Goal: Communication & Community: Ask a question

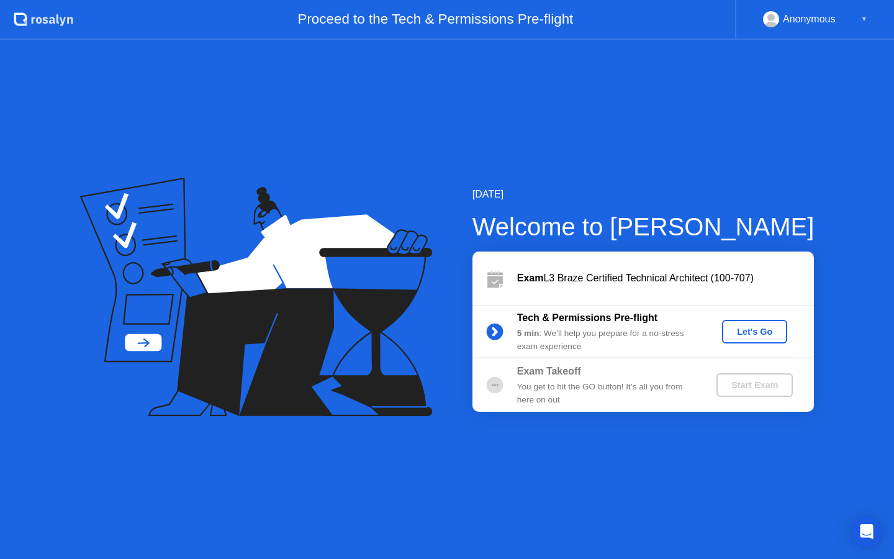
click at [776, 333] on div "Let's Go" at bounding box center [754, 332] width 55 height 10
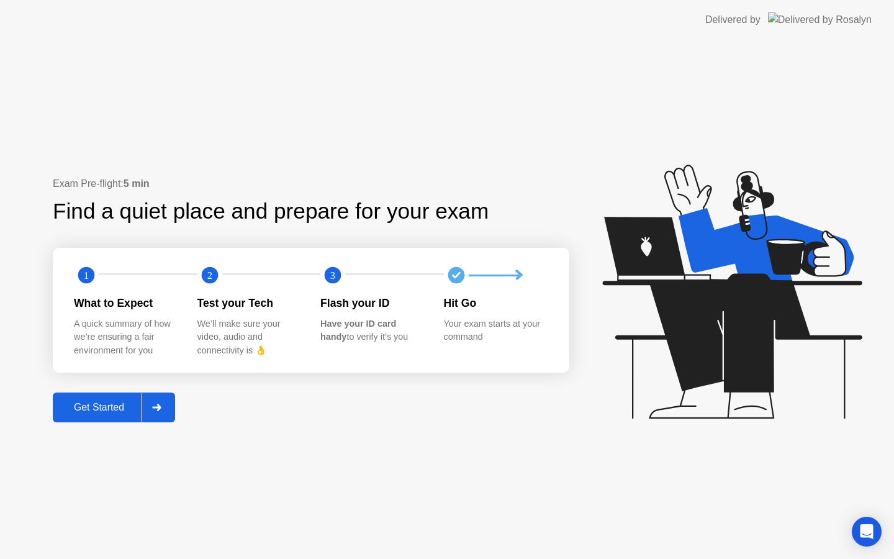
click at [160, 406] on icon at bounding box center [156, 407] width 9 height 7
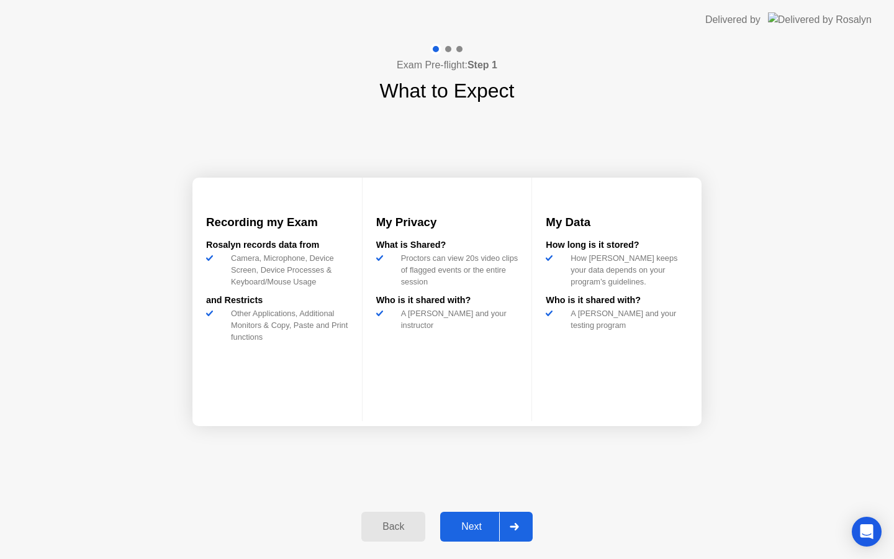
click at [512, 529] on icon at bounding box center [514, 526] width 9 height 7
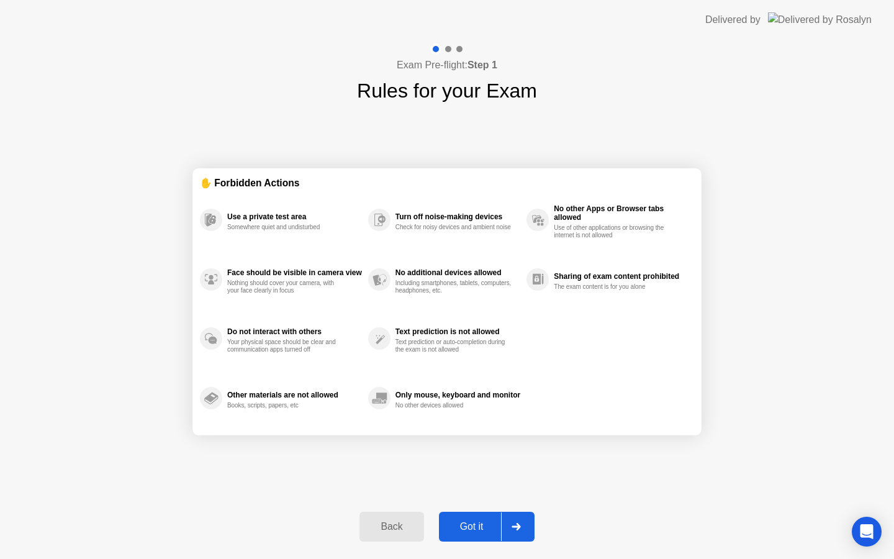
click at [512, 529] on icon at bounding box center [516, 526] width 9 height 7
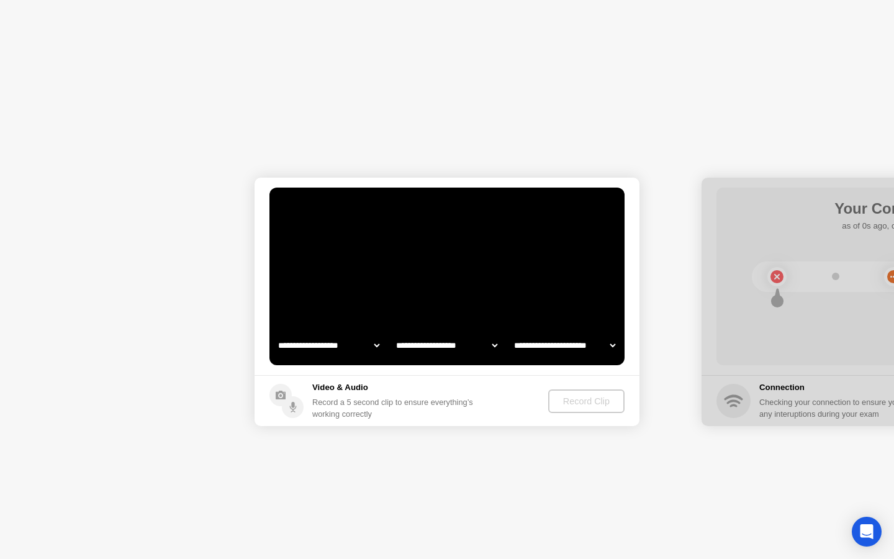
select select "**********"
select select "*******"
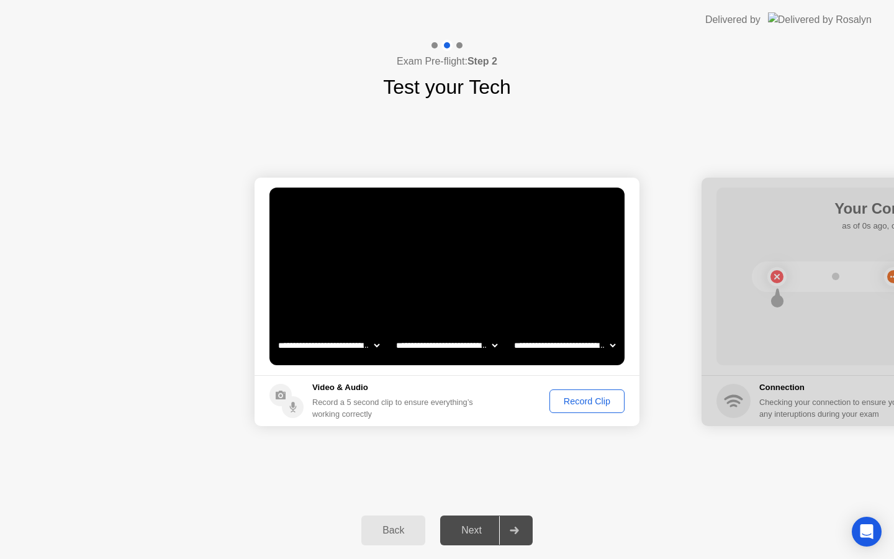
click at [601, 400] on div "Record Clip" at bounding box center [587, 401] width 66 height 10
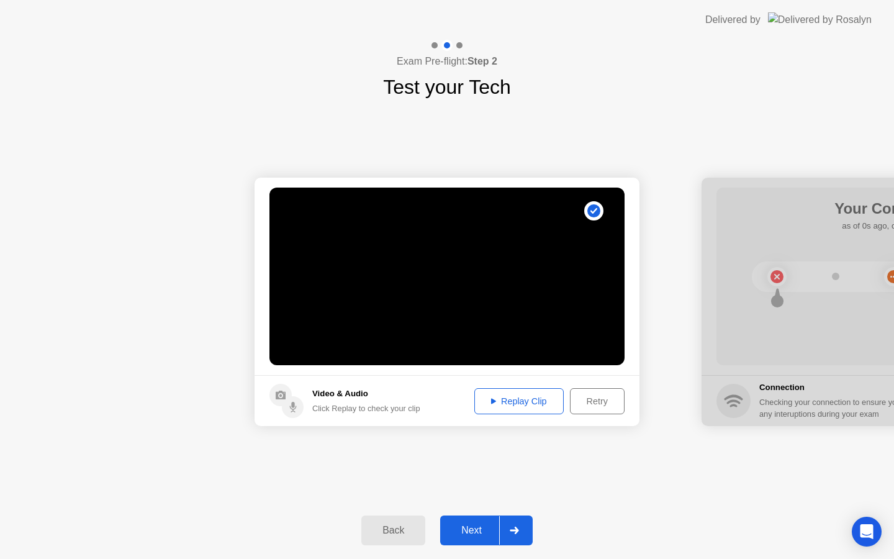
click at [512, 396] on div "Replay Clip" at bounding box center [519, 401] width 81 height 10
click at [563, 479] on div "**********" at bounding box center [447, 302] width 894 height 400
click at [515, 535] on div at bounding box center [514, 530] width 30 height 29
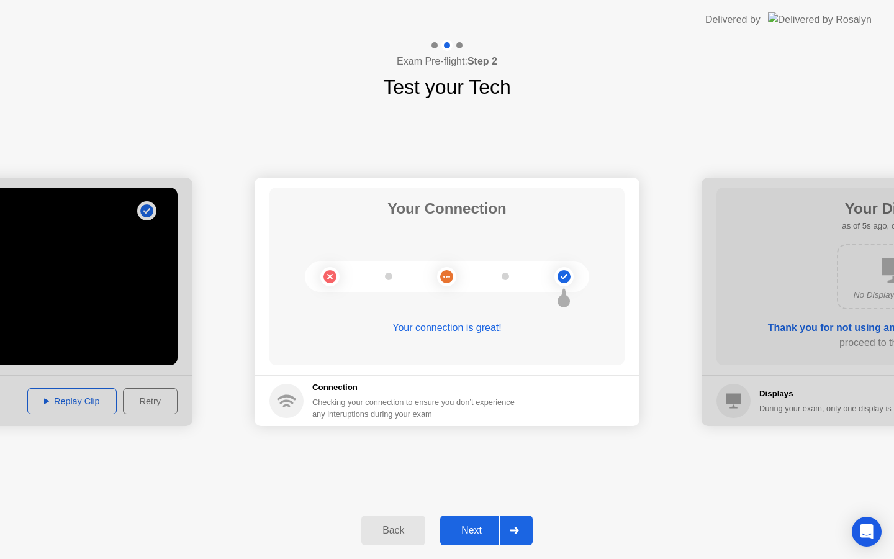
click at [399, 532] on div "Back" at bounding box center [393, 530] width 57 height 11
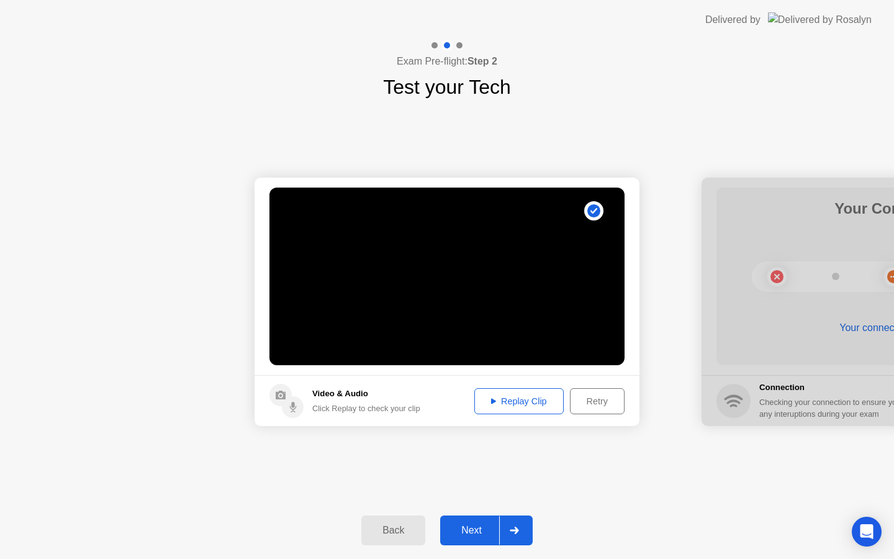
click at [599, 404] on div "Retry" at bounding box center [597, 401] width 46 height 10
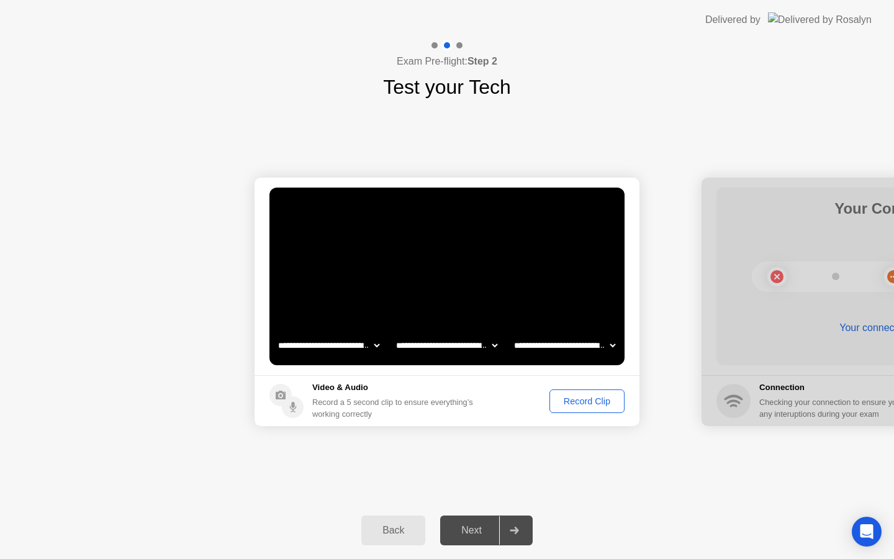
click at [506, 536] on div at bounding box center [514, 530] width 30 height 29
click at [578, 412] on footer "Video & Audio Record a 5 second clip to ensure everything’s working correctly R…" at bounding box center [447, 400] width 385 height 51
click at [581, 406] on div "Record Clip" at bounding box center [587, 401] width 66 height 10
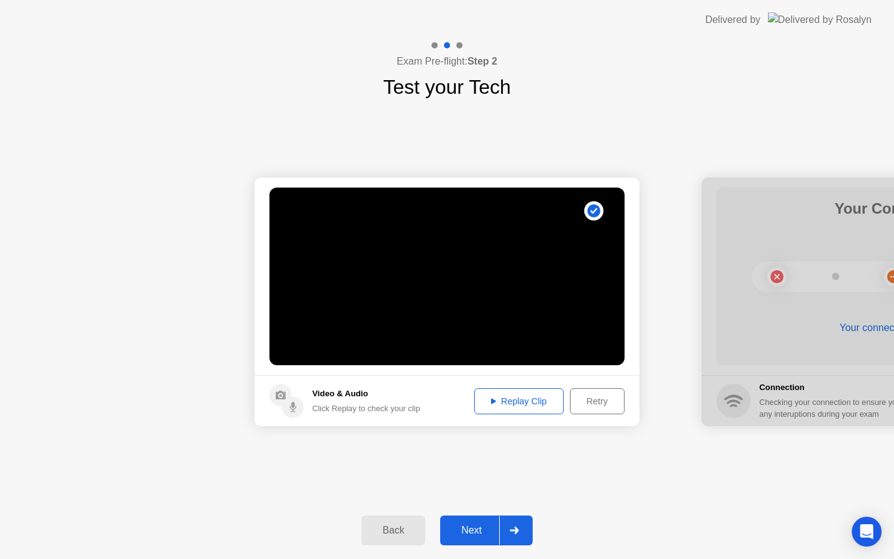
click at [535, 400] on div "Replay Clip" at bounding box center [519, 401] width 81 height 10
click at [519, 538] on div at bounding box center [514, 530] width 30 height 29
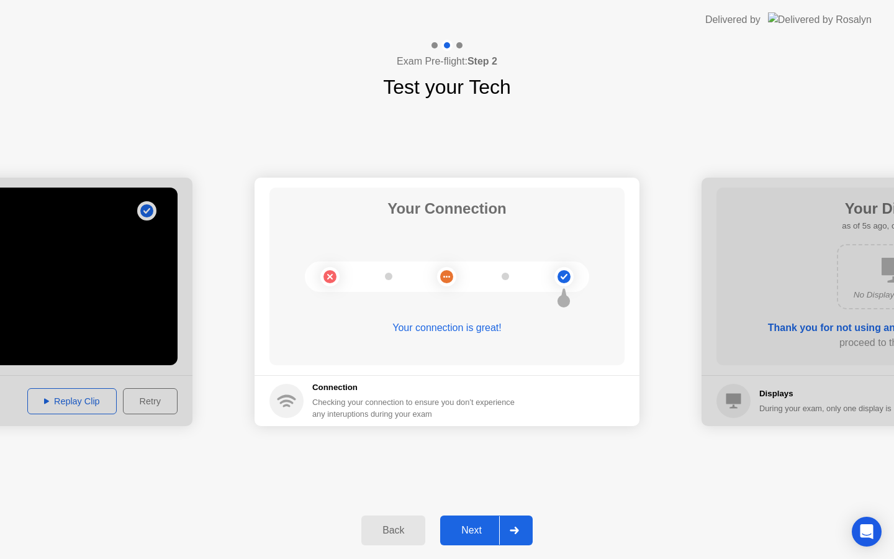
click at [519, 535] on div at bounding box center [514, 530] width 30 height 29
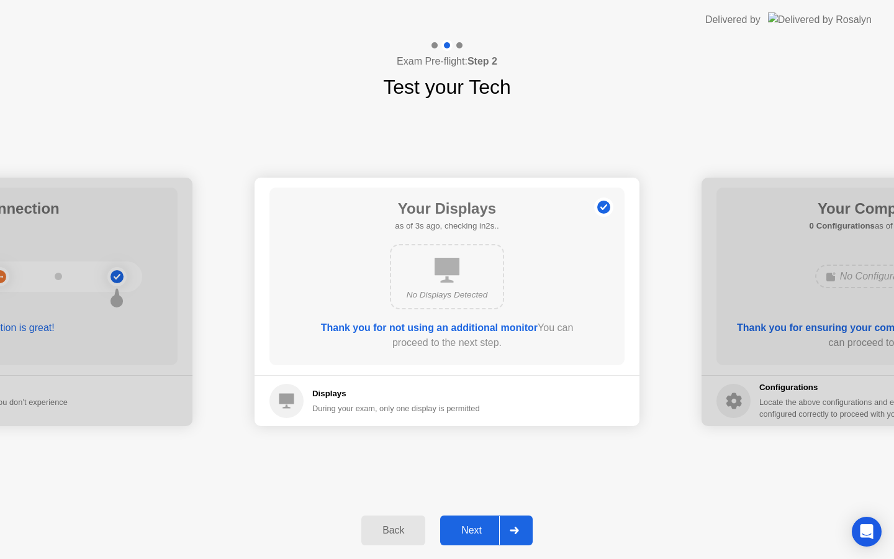
click at [519, 535] on div at bounding box center [514, 530] width 30 height 29
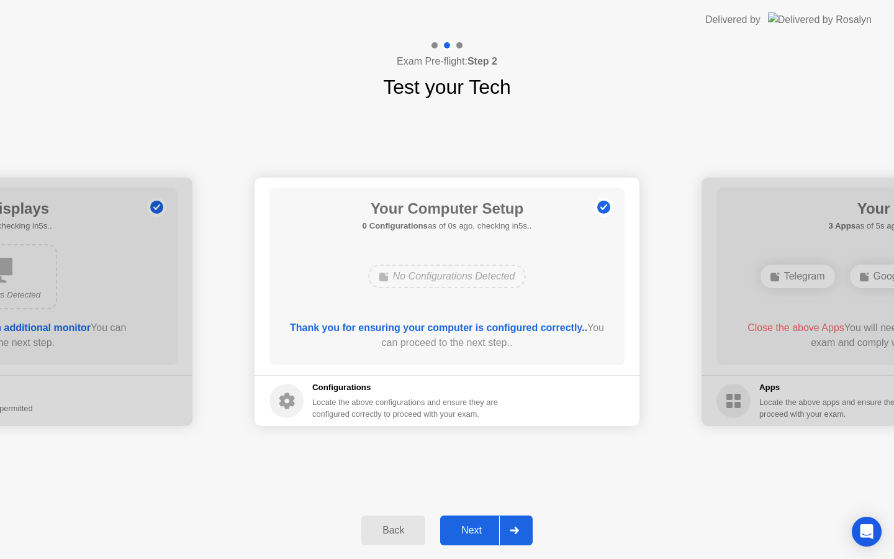
click at [519, 534] on div at bounding box center [514, 530] width 30 height 29
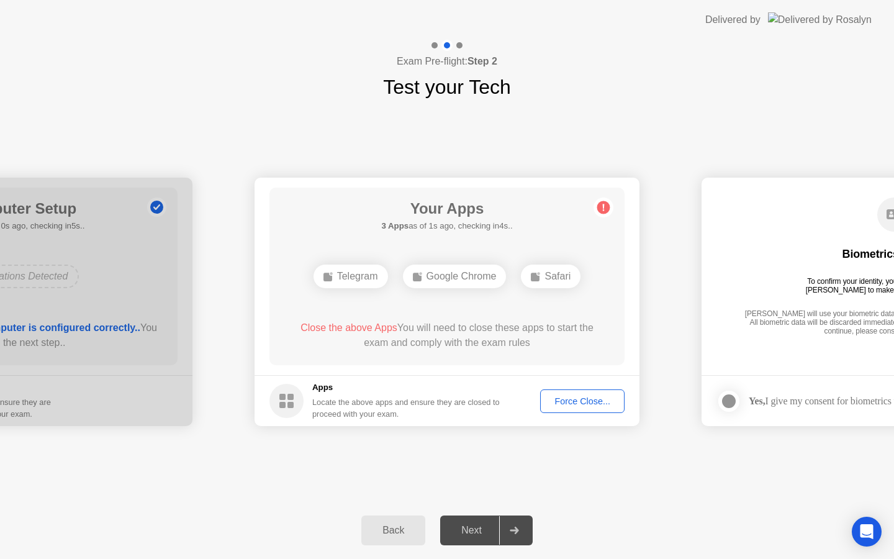
click at [587, 405] on div "Force Close..." at bounding box center [583, 401] width 76 height 10
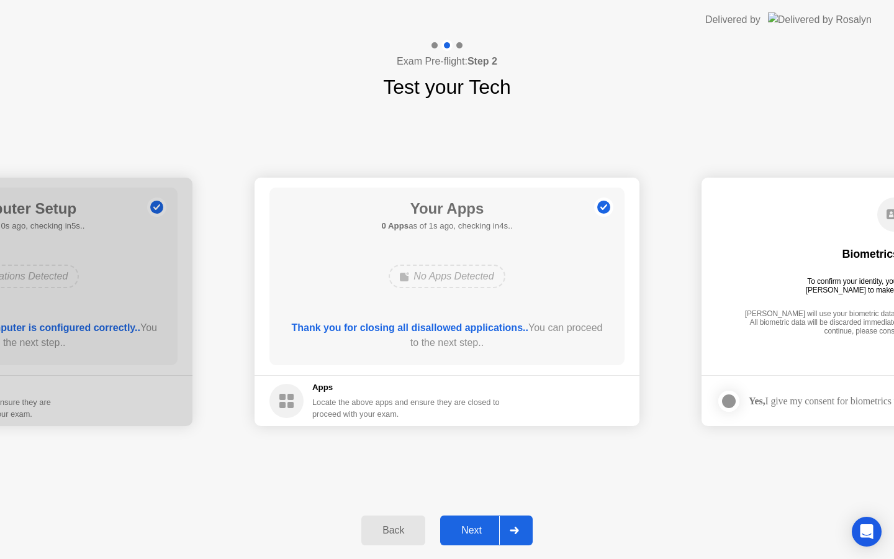
click at [521, 527] on div at bounding box center [514, 530] width 30 height 29
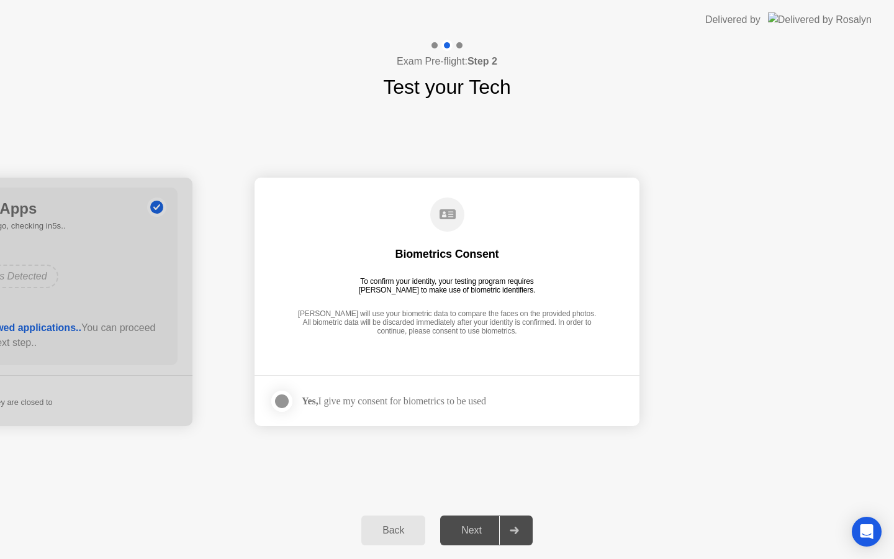
click at [282, 401] on div at bounding box center [281, 401] width 15 height 15
click at [511, 532] on icon at bounding box center [514, 530] width 9 height 7
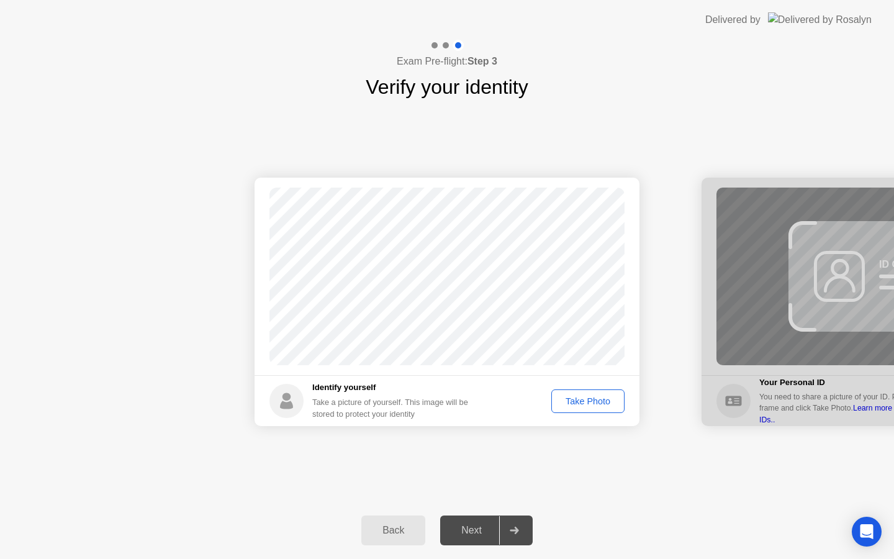
click at [581, 396] on div "Take Photo" at bounding box center [588, 401] width 65 height 10
click at [522, 535] on div at bounding box center [514, 530] width 30 height 29
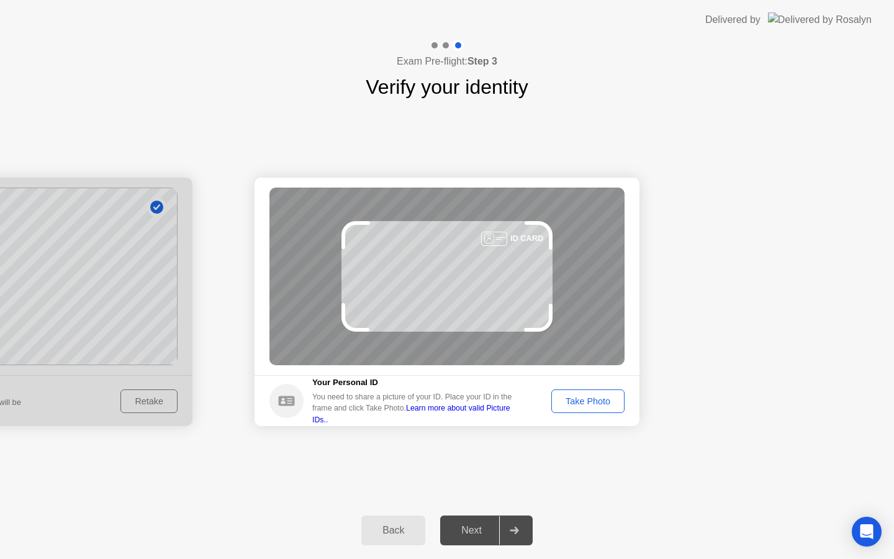
click at [602, 402] on div "Take Photo" at bounding box center [588, 401] width 65 height 10
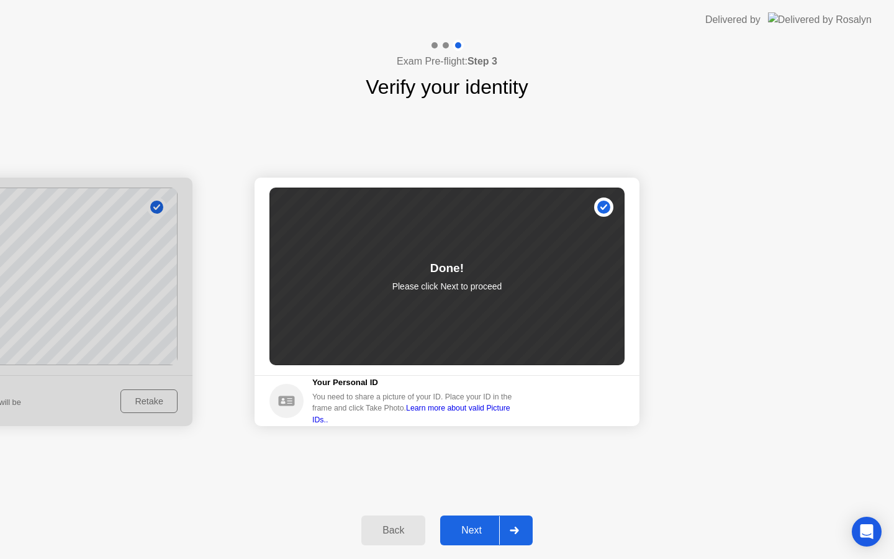
click at [521, 536] on div at bounding box center [514, 530] width 30 height 29
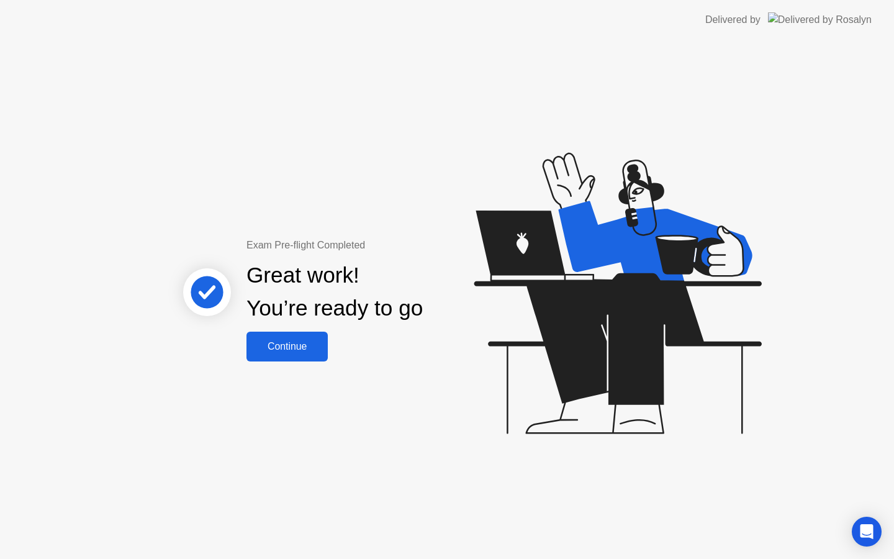
click at [289, 348] on div "Continue" at bounding box center [287, 346] width 74 height 11
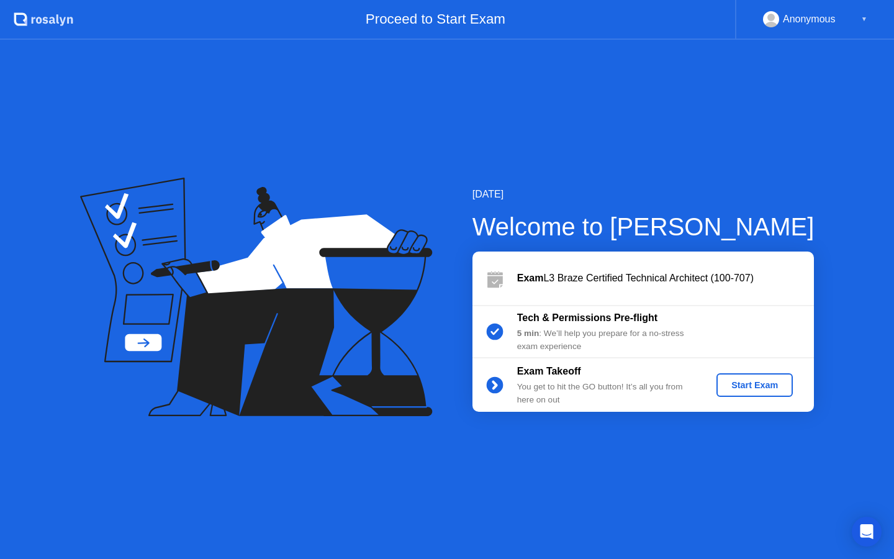
click at [760, 393] on button "Start Exam" at bounding box center [755, 385] width 76 height 24
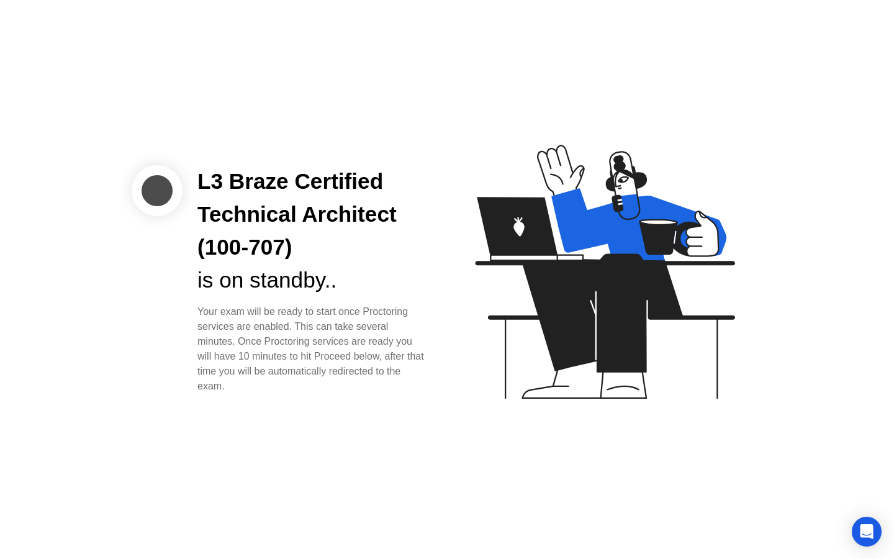
click at [445, 281] on icon at bounding box center [602, 278] width 320 height 318
click at [517, 370] on icon at bounding box center [602, 278] width 320 height 318
click at [873, 534] on icon "Open Intercom Messenger" at bounding box center [866, 532] width 14 height 16
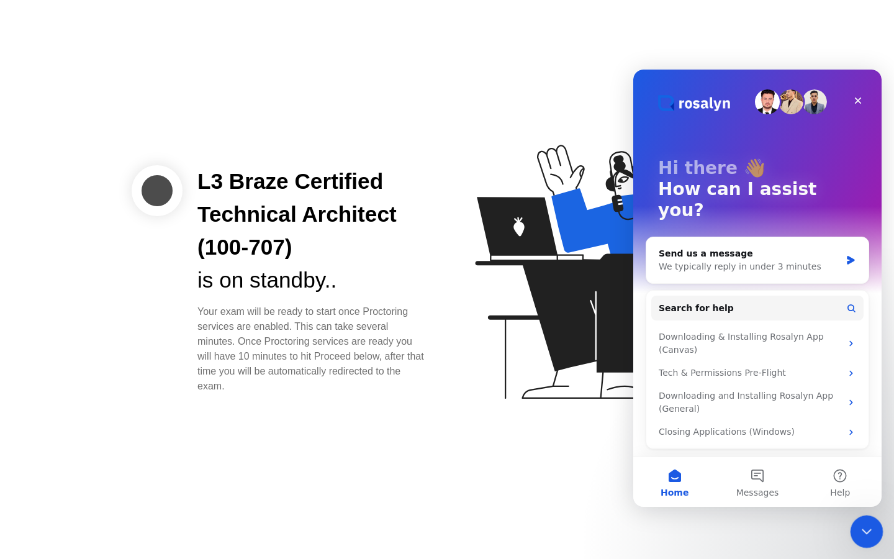
click at [874, 532] on div "Close Intercom Messenger" at bounding box center [865, 530] width 30 height 30
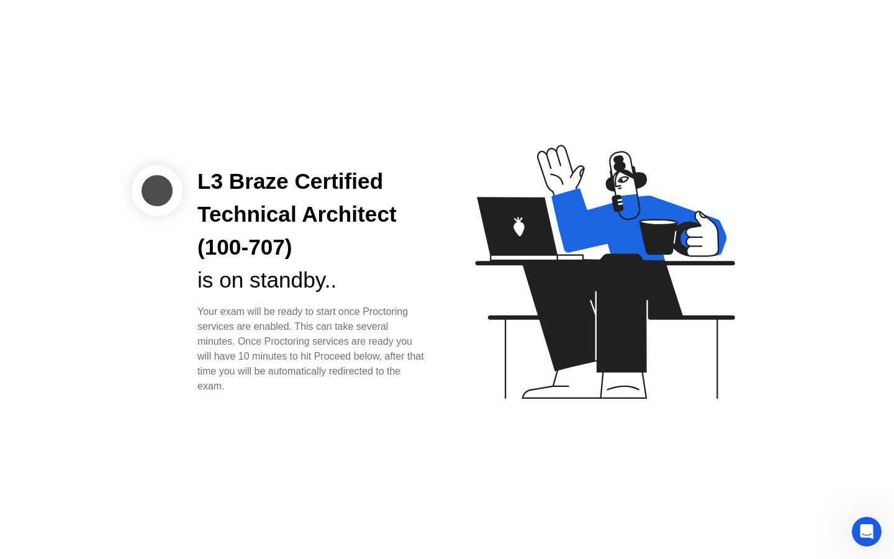
click at [515, 368] on icon at bounding box center [602, 278] width 320 height 318
click at [868, 527] on icon "Open Intercom Messenger" at bounding box center [865, 530] width 20 height 20
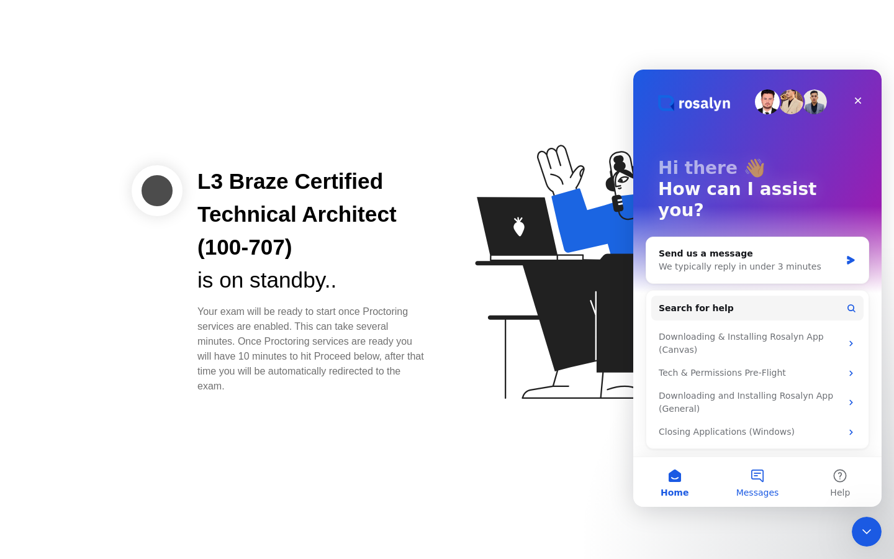
click at [769, 478] on button "Messages" at bounding box center [757, 482] width 83 height 50
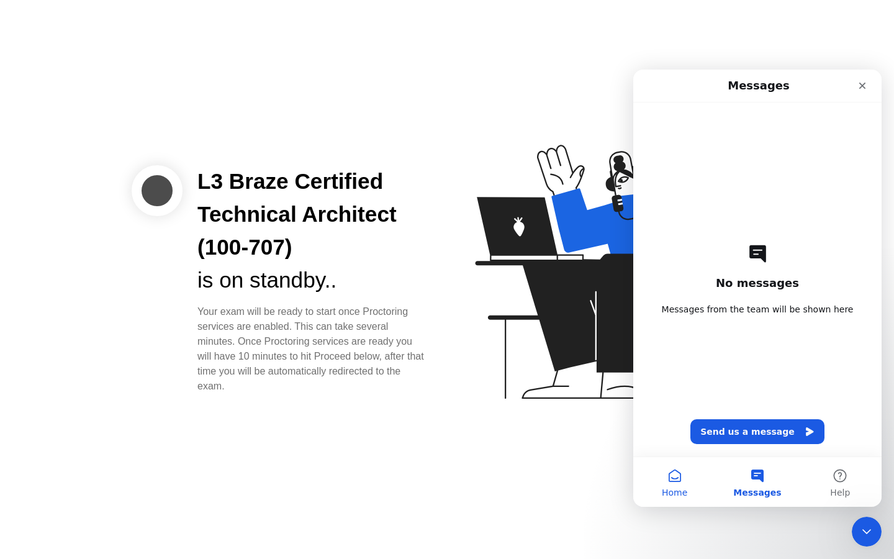
click at [687, 484] on button "Home" at bounding box center [674, 482] width 83 height 50
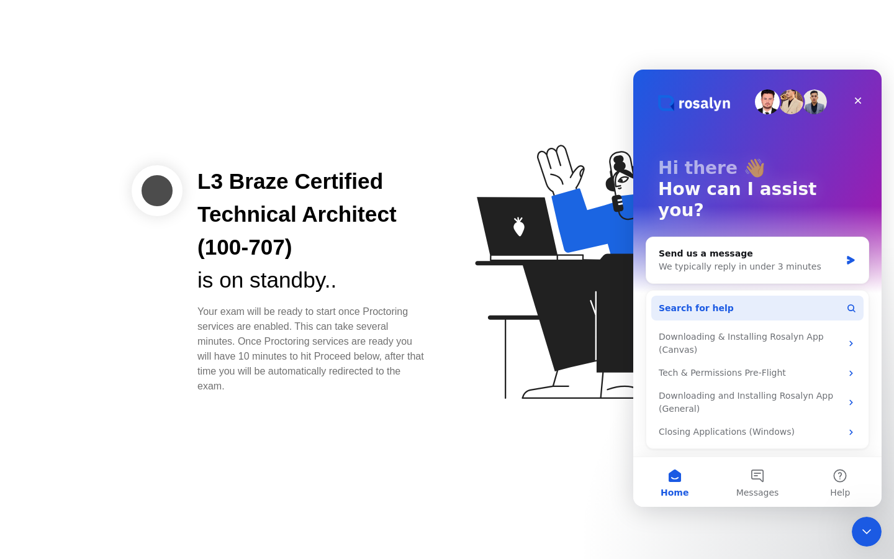
click at [787, 296] on button "Search for help" at bounding box center [757, 308] width 212 height 25
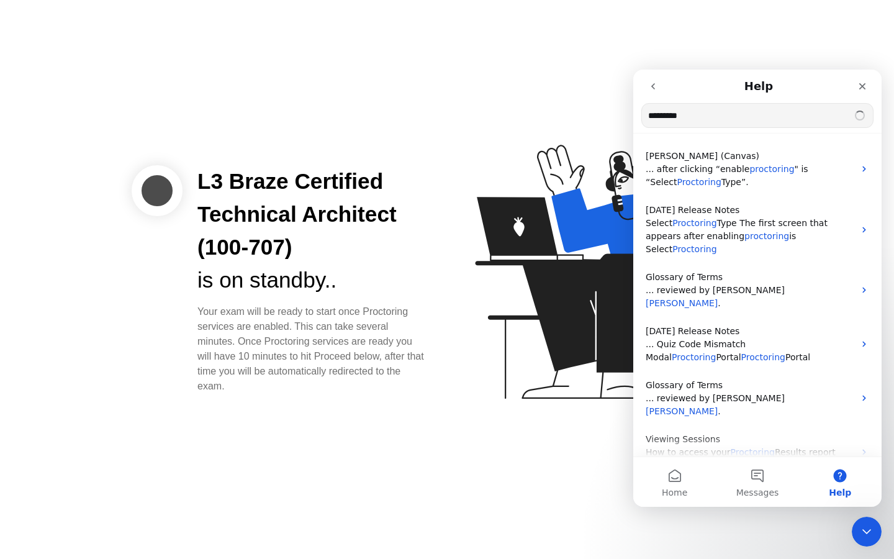
type input "**********"
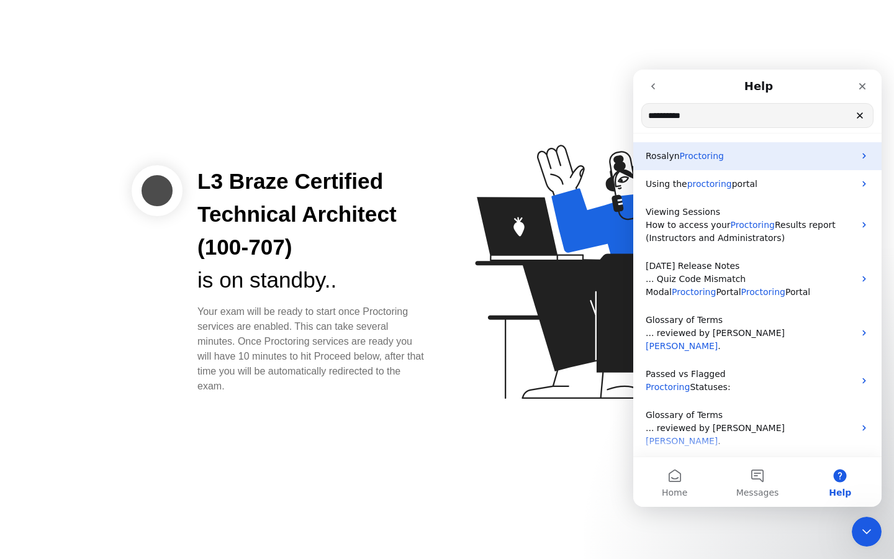
click at [776, 147] on div "[PERSON_NAME]" at bounding box center [757, 156] width 248 height 28
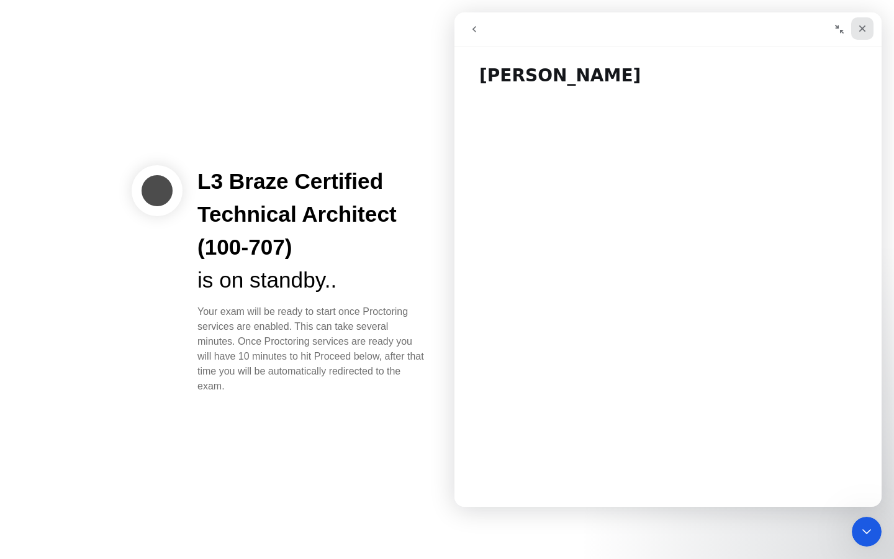
click at [866, 22] on div "Close" at bounding box center [862, 28] width 22 height 22
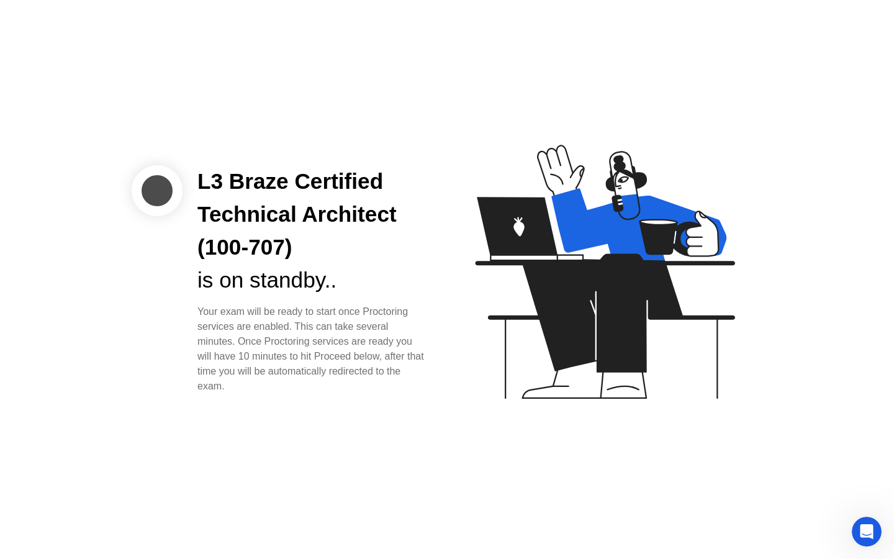
click at [494, 189] on icon at bounding box center [602, 278] width 320 height 318
drag, startPoint x: 267, startPoint y: 385, endPoint x: 205, endPoint y: 333, distance: 80.7
click at [183, 296] on div "L3 Braze Certified Technical Architect (100-707) is on standby.. Your exam will…" at bounding box center [313, 279] width 260 height 228
click at [270, 425] on div "L3 Braze Certified Technical Architect (100-707) is on standby.. Your exam will…" at bounding box center [447, 279] width 894 height 559
click at [168, 193] on div at bounding box center [157, 190] width 51 height 51
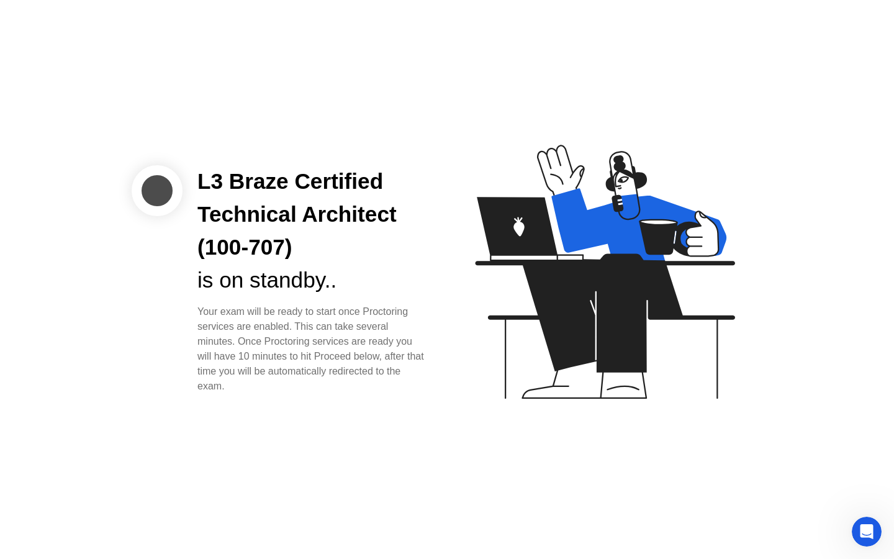
click at [673, 209] on icon at bounding box center [638, 224] width 175 height 73
click at [593, 131] on icon at bounding box center [602, 278] width 320 height 318
click at [516, 325] on icon at bounding box center [602, 278] width 320 height 318
click at [701, 330] on icon at bounding box center [602, 278] width 320 height 318
click at [866, 529] on icon "Open Intercom Messenger" at bounding box center [865, 530] width 9 height 10
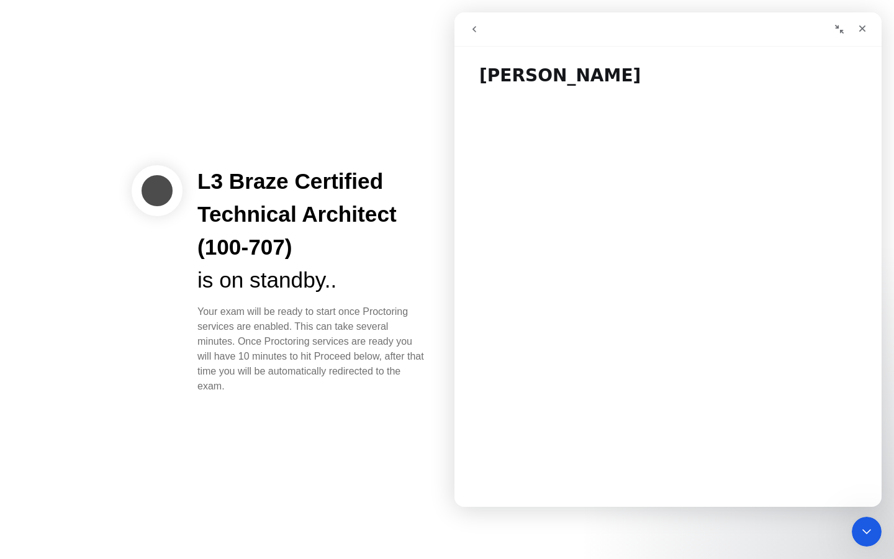
click at [472, 29] on icon "go back" at bounding box center [474, 29] width 10 height 10
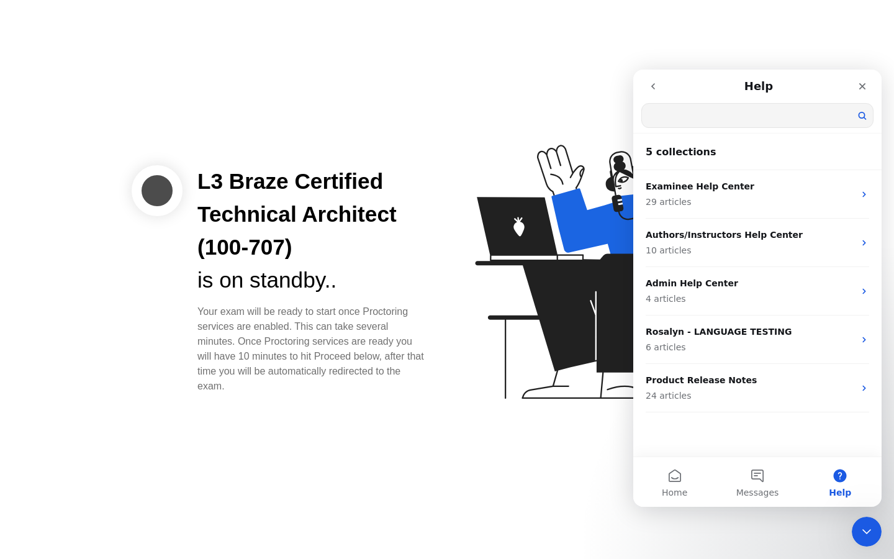
click at [651, 89] on icon "go back" at bounding box center [653, 86] width 10 height 10
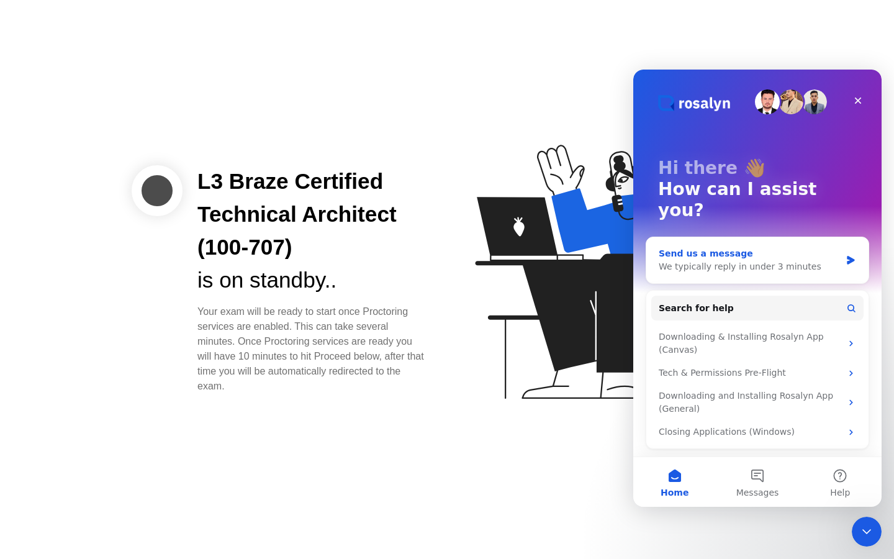
click at [761, 260] on div "We typically reply in under 3 minutes" at bounding box center [750, 266] width 182 height 13
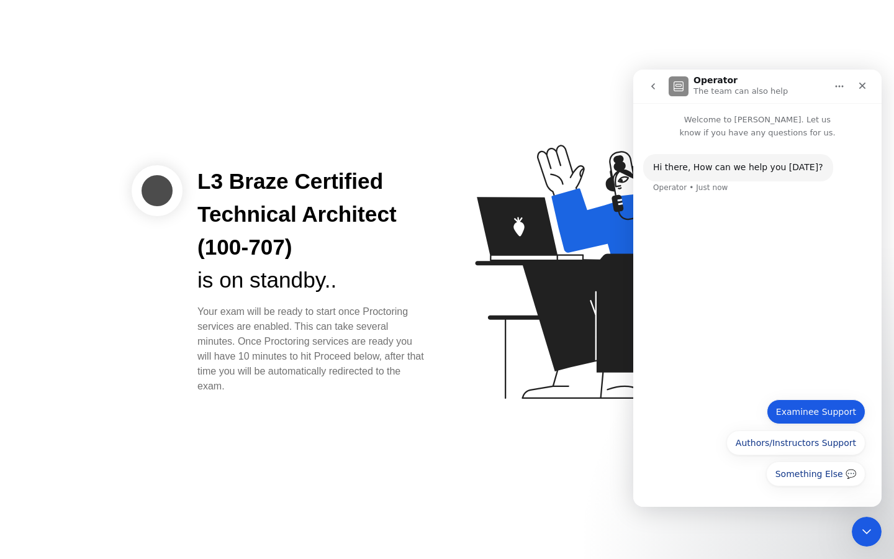
click at [825, 415] on button "Examinee Support" at bounding box center [816, 411] width 99 height 25
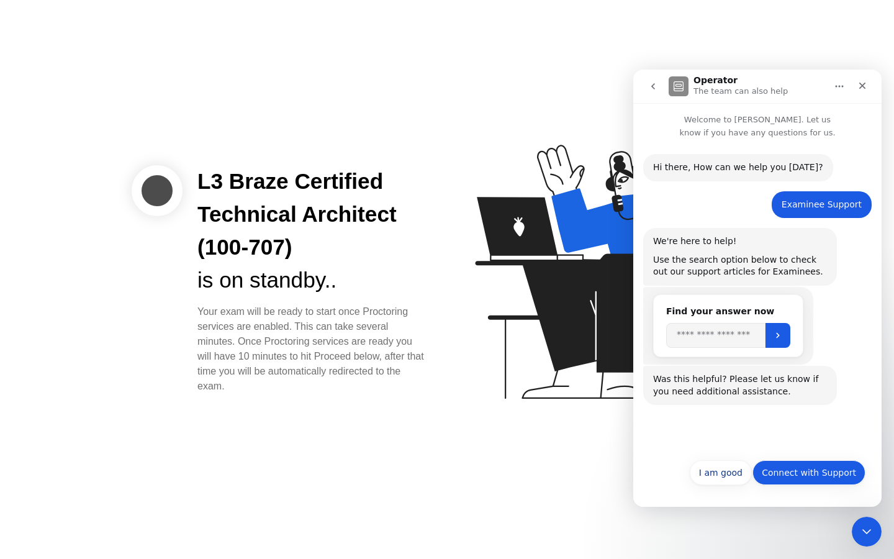
click at [828, 471] on button "Connect with Support" at bounding box center [809, 472] width 113 height 25
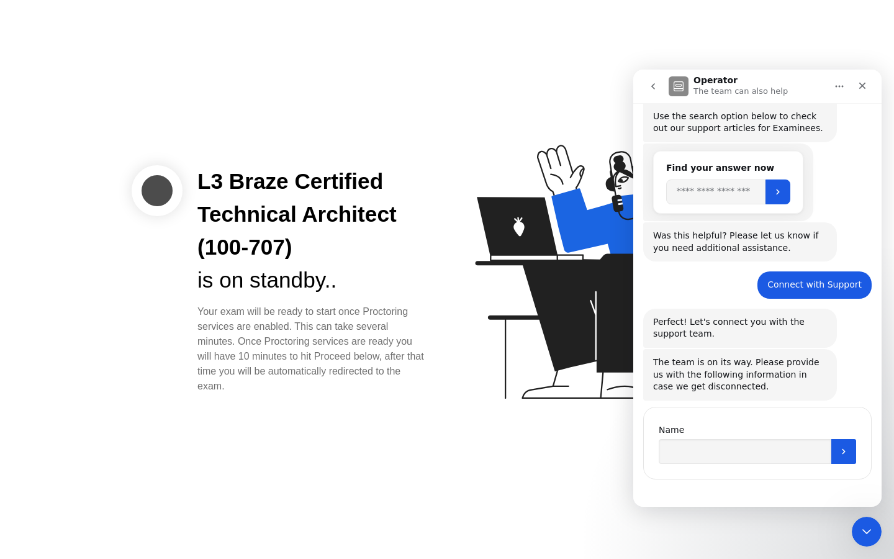
scroll to position [148, 0]
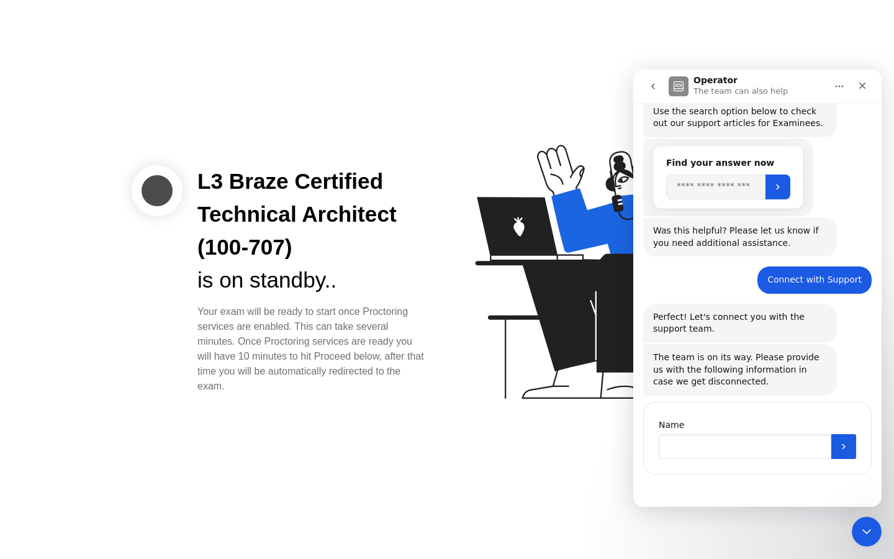
click at [706, 446] on input "Name" at bounding box center [745, 446] width 173 height 25
type input "**********"
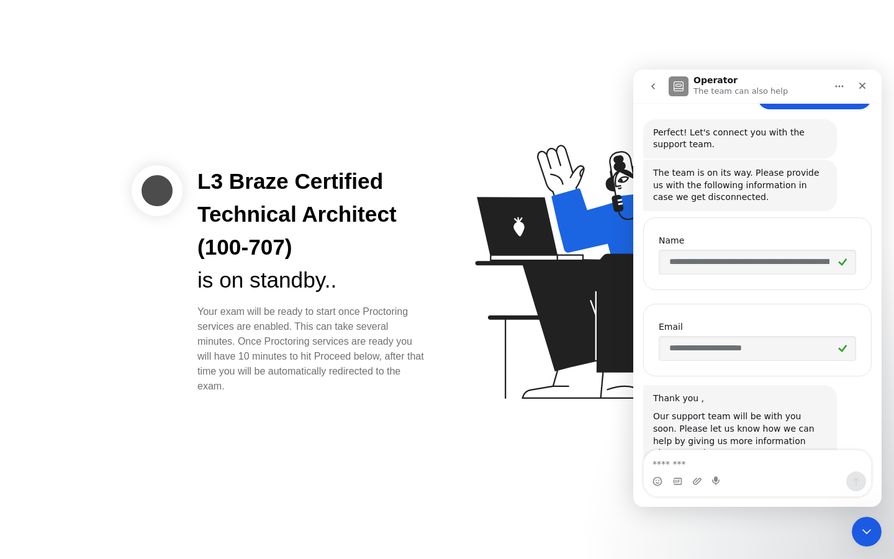
scroll to position [375, 0]
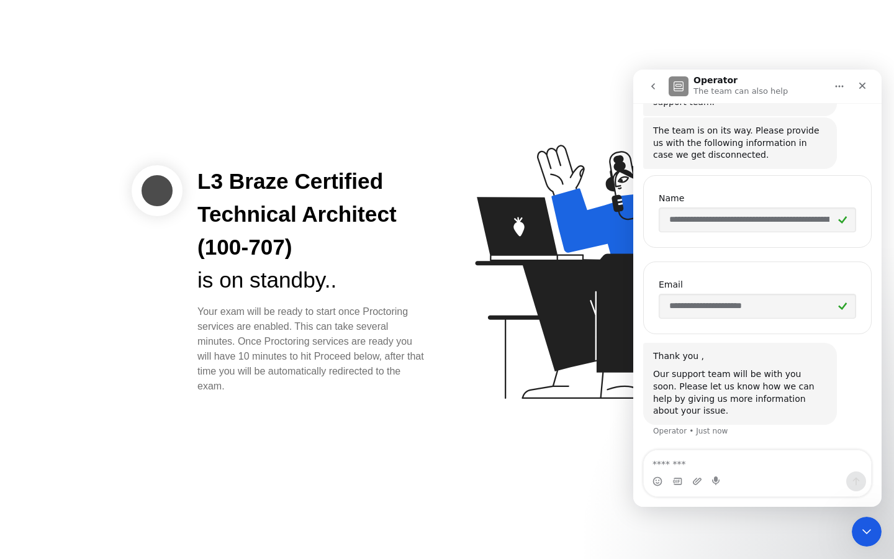
click at [717, 461] on textarea "Message…" at bounding box center [757, 460] width 227 height 21
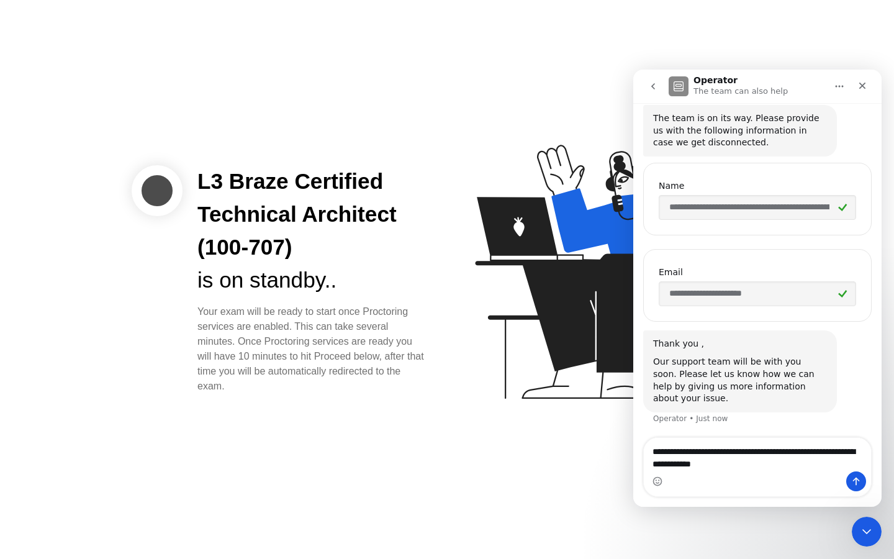
type textarea "**********"
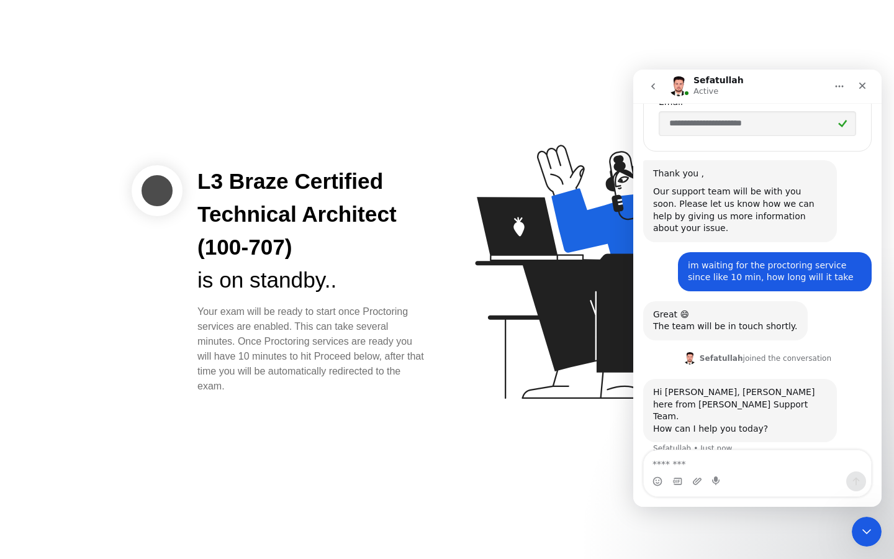
scroll to position [564, 0]
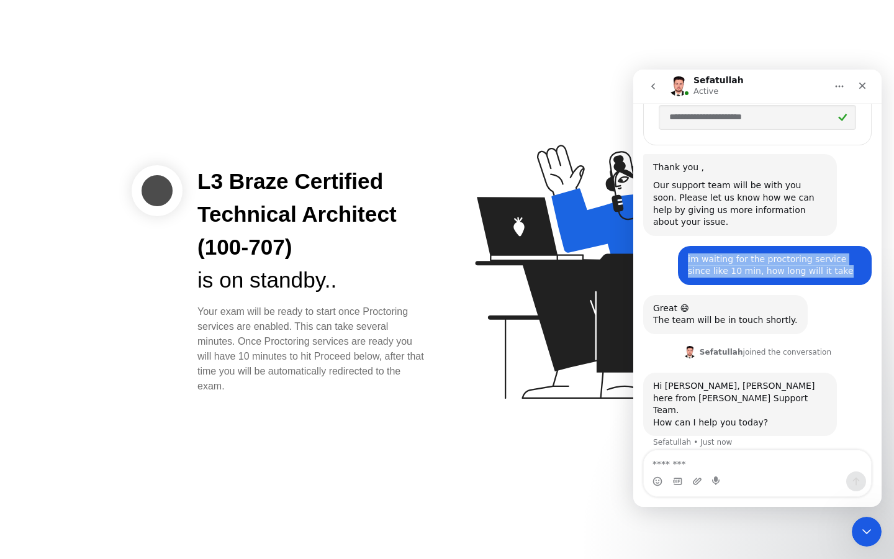
drag, startPoint x: 820, startPoint y: 273, endPoint x: 676, endPoint y: 267, distance: 143.6
click at [678, 267] on div "im waiting for the proctoring service since like 10 min, how long will it take …" at bounding box center [775, 265] width 194 height 39
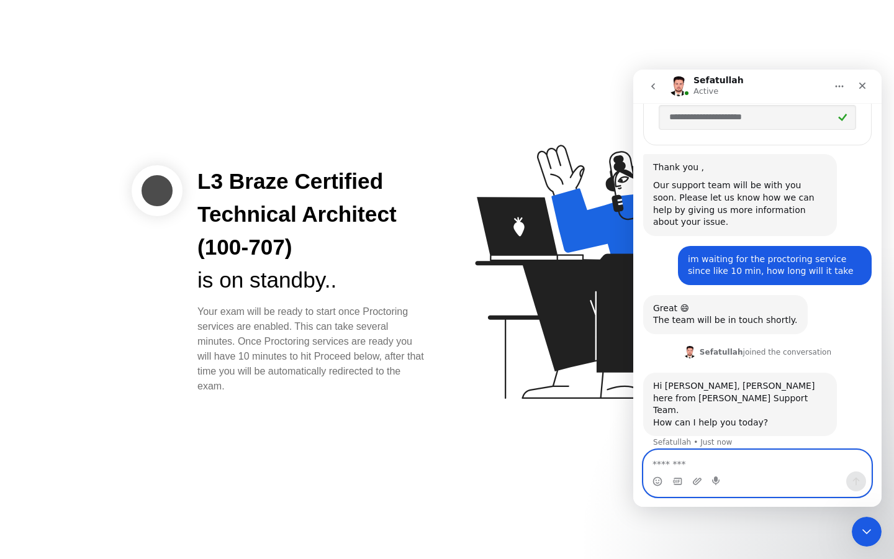
click at [710, 461] on textarea "Message…" at bounding box center [757, 460] width 227 height 21
click at [697, 458] on textarea "Message…" at bounding box center [757, 460] width 227 height 21
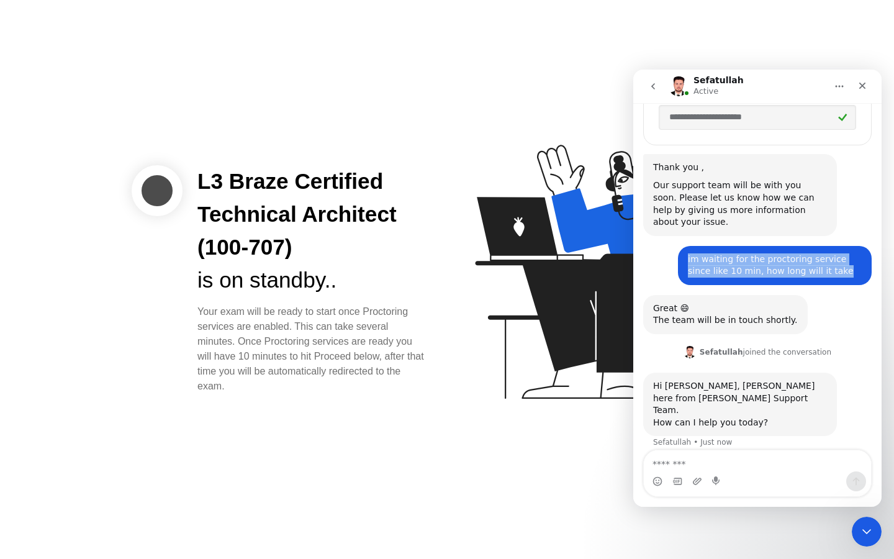
drag, startPoint x: 822, startPoint y: 274, endPoint x: 686, endPoint y: 259, distance: 137.5
click at [688, 259] on div "im waiting for the proctoring service since like 10 min, how long will it take" at bounding box center [775, 265] width 174 height 24
click at [717, 463] on textarea "Message…" at bounding box center [757, 460] width 227 height 21
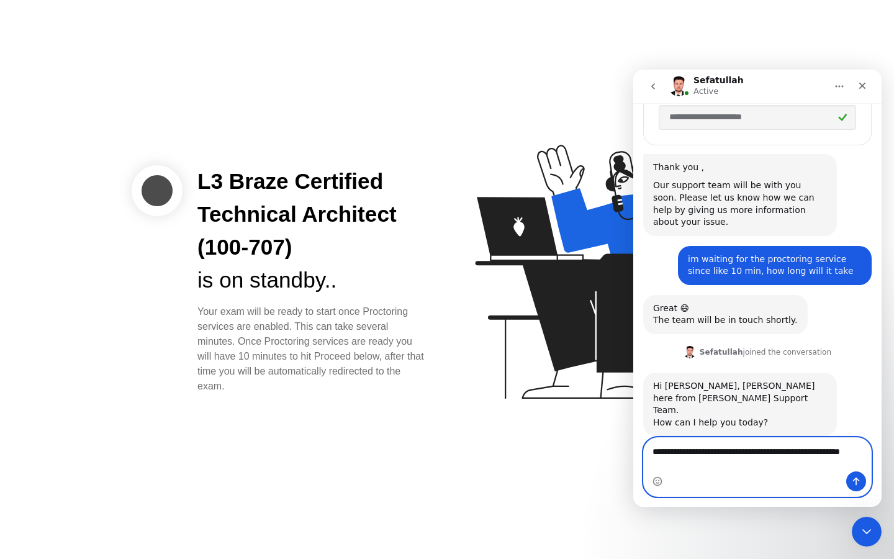
scroll to position [576, 0]
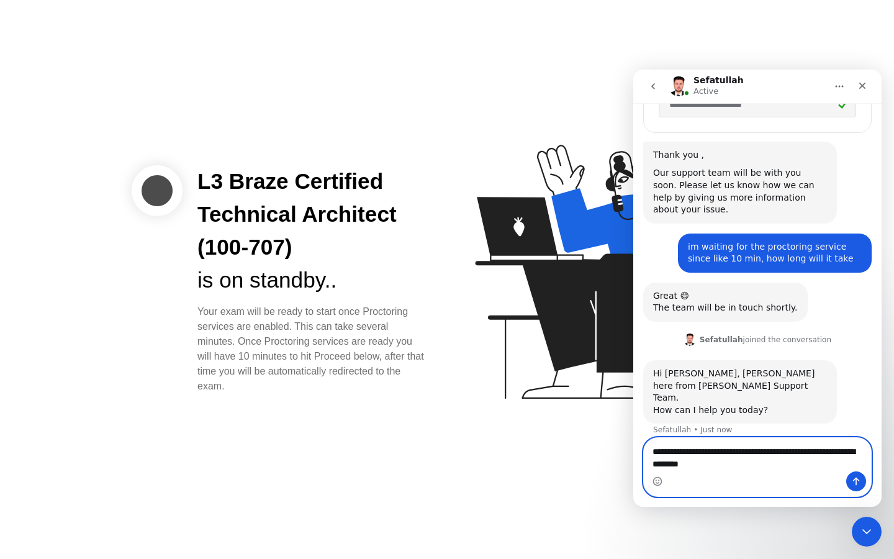
type textarea "**********"
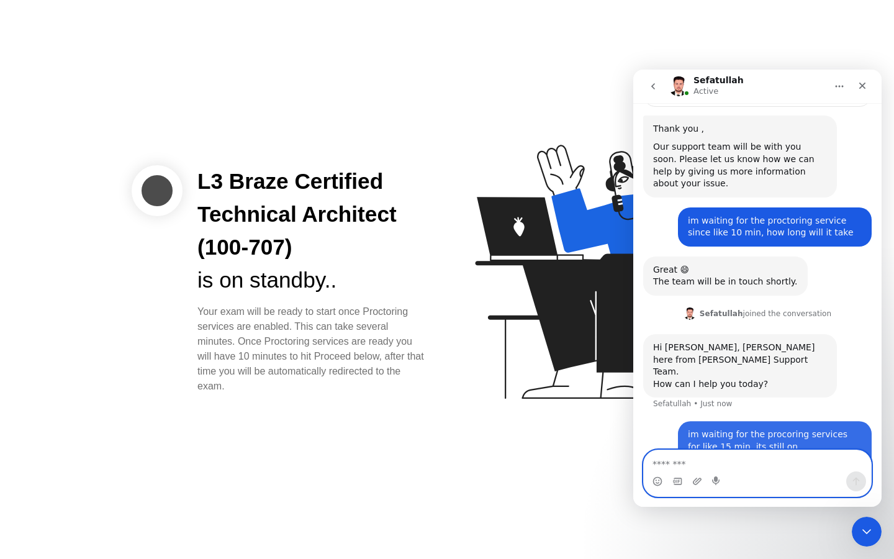
scroll to position [613, 0]
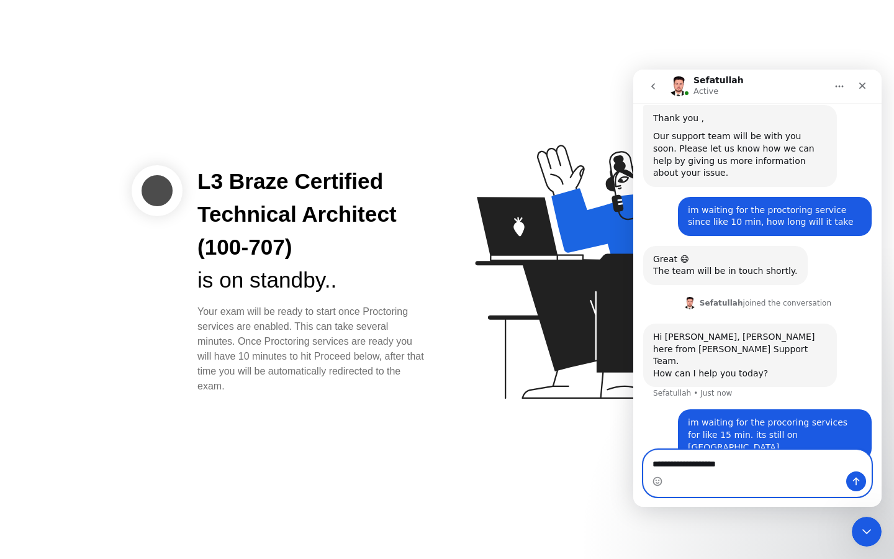
type textarea "**********"
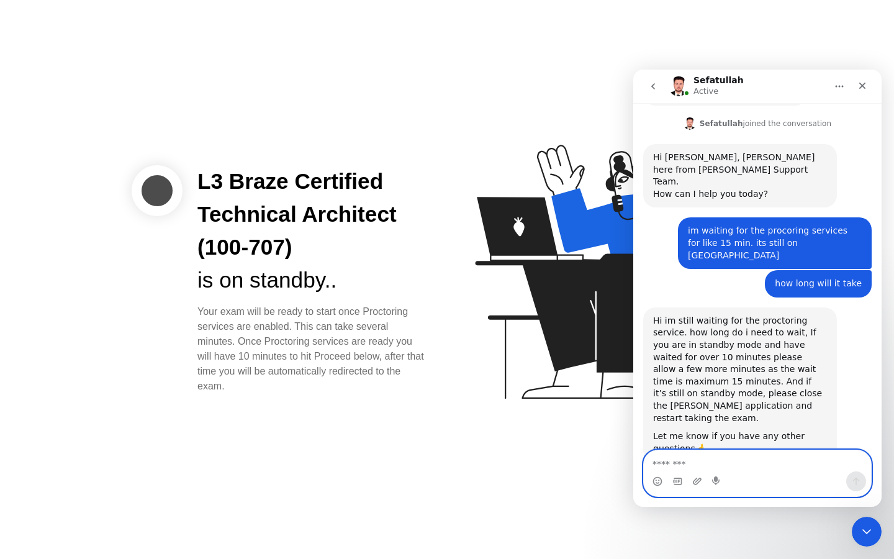
scroll to position [794, 0]
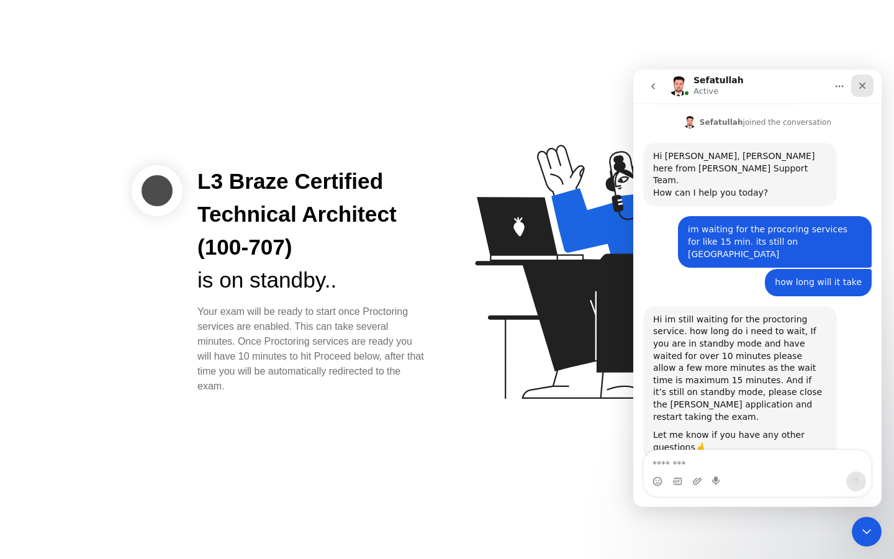
click at [865, 84] on icon "Close" at bounding box center [863, 86] width 10 height 10
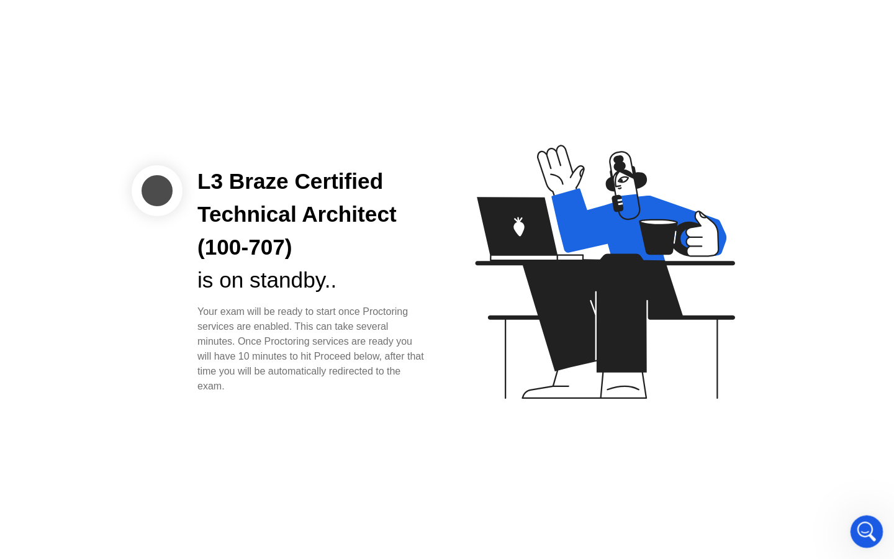
click at [868, 530] on icon "Open Intercom Messenger" at bounding box center [865, 530] width 20 height 20
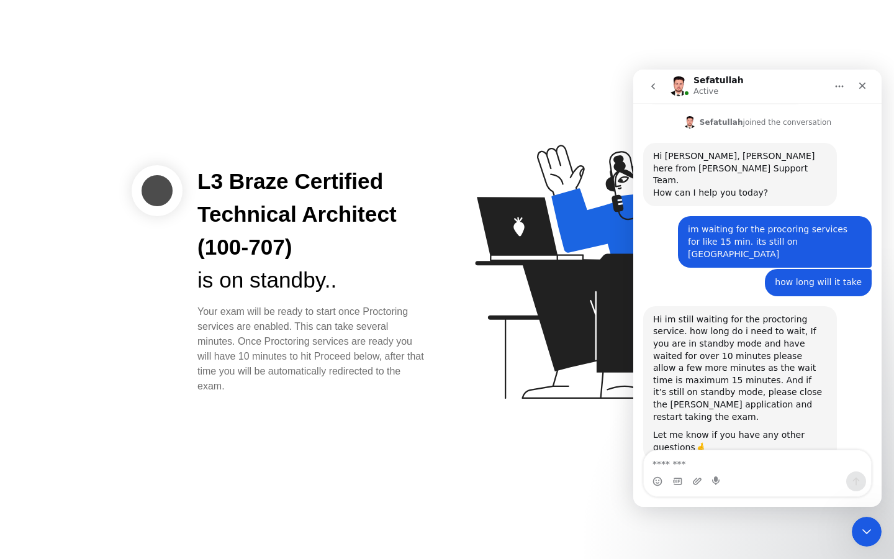
click at [727, 455] on textarea "Message…" at bounding box center [757, 460] width 227 height 21
type textarea "**********"
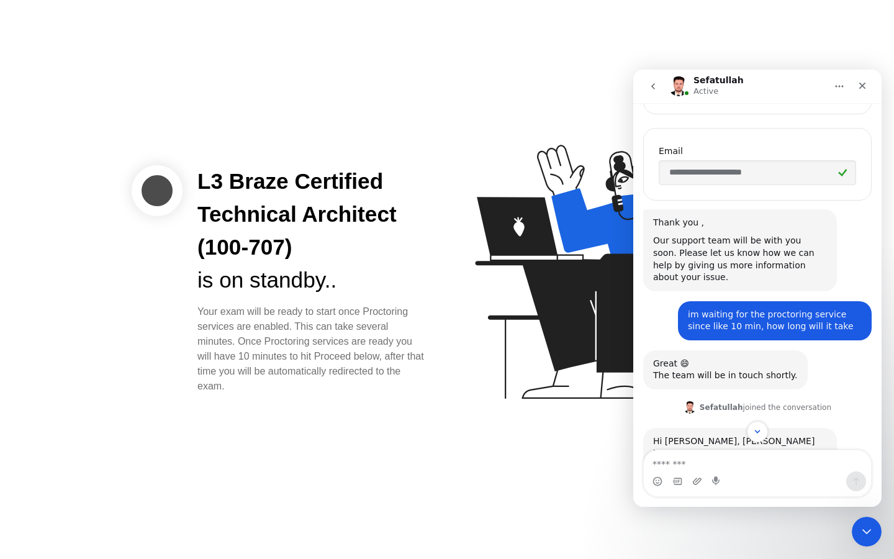
scroll to position [843, 0]
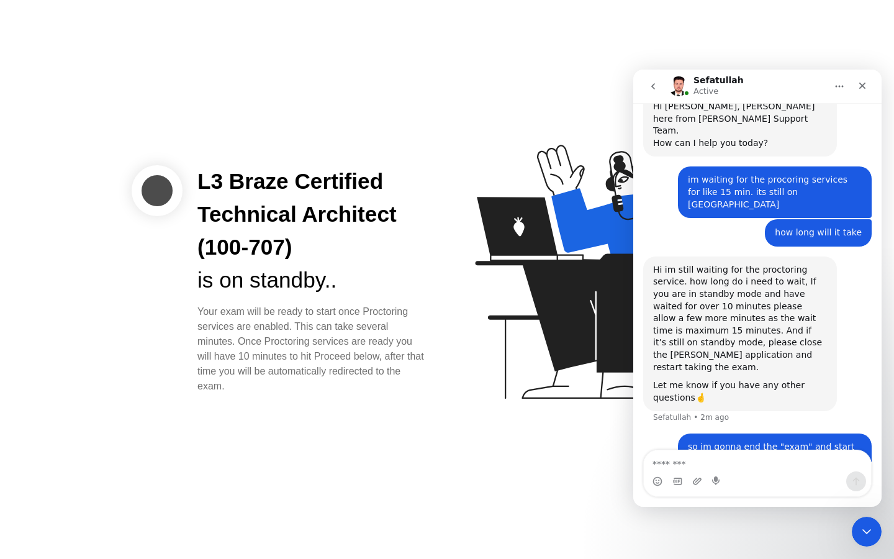
click at [455, 104] on div "L3 Braze Certified Technical Architect (100-707) is on standby.. Your exam will…" at bounding box center [447, 279] width 894 height 559
click at [753, 468] on textarea "Message…" at bounding box center [757, 460] width 227 height 21
click at [566, 430] on icon at bounding box center [602, 278] width 320 height 318
